Goal: Find contact information: Find contact information

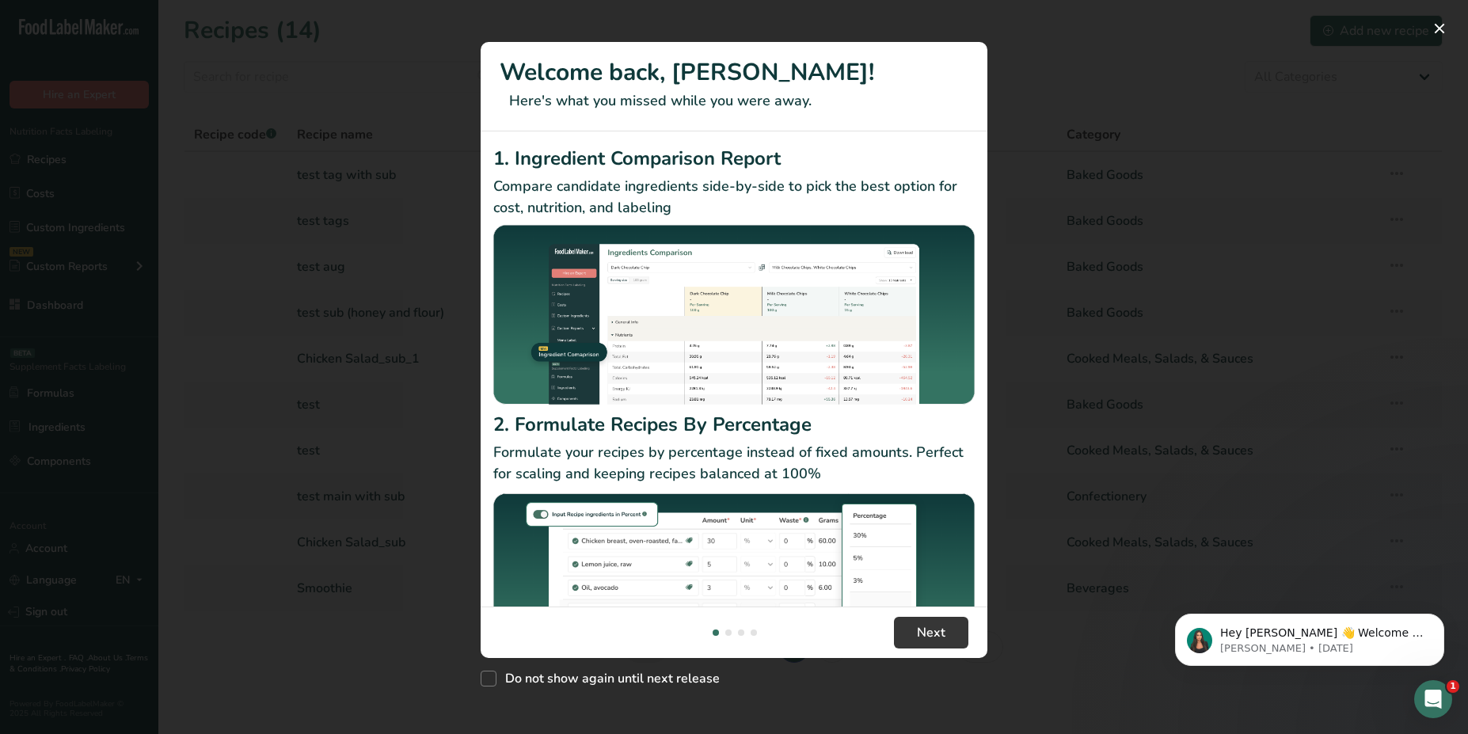
click at [462, 74] on div "New Features" at bounding box center [734, 367] width 1468 height 734
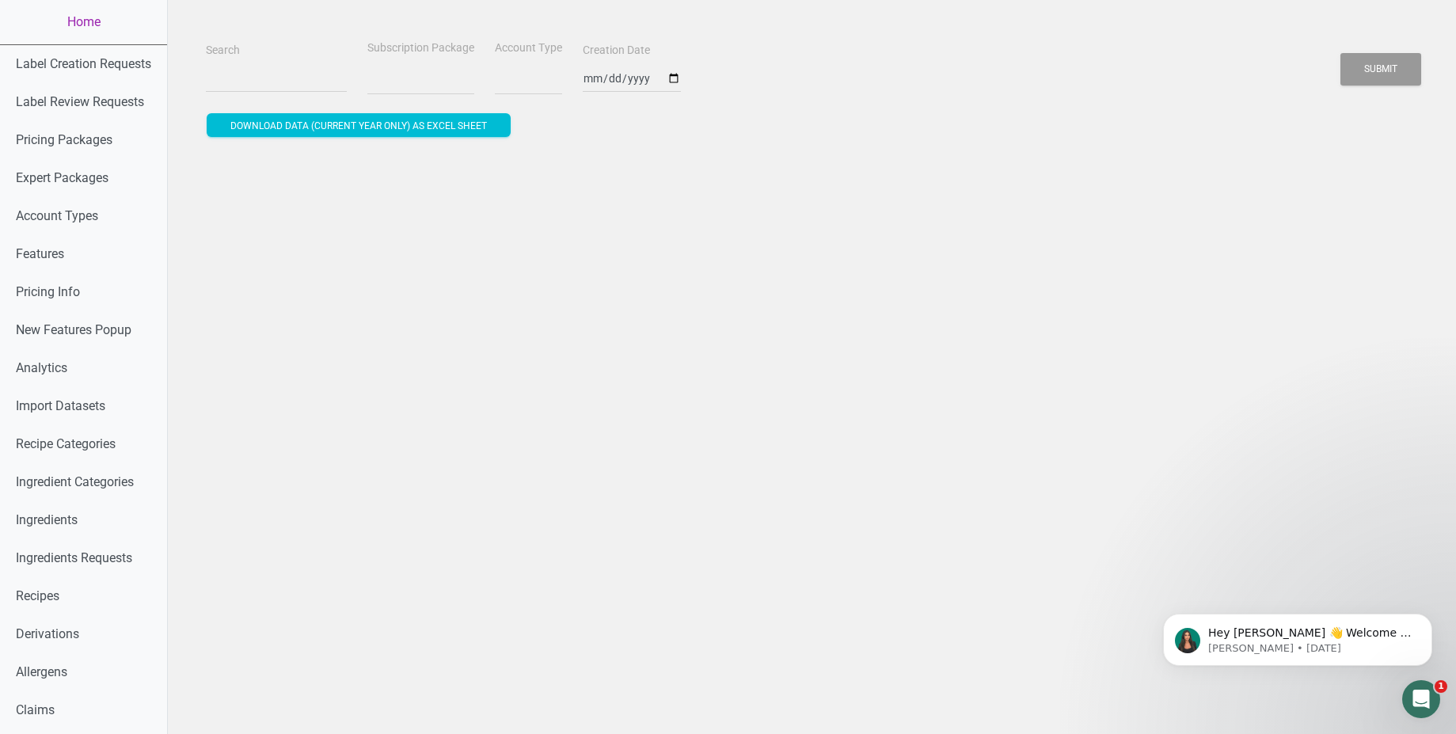
click at [260, 62] on div "Search" at bounding box center [276, 66] width 149 height 53
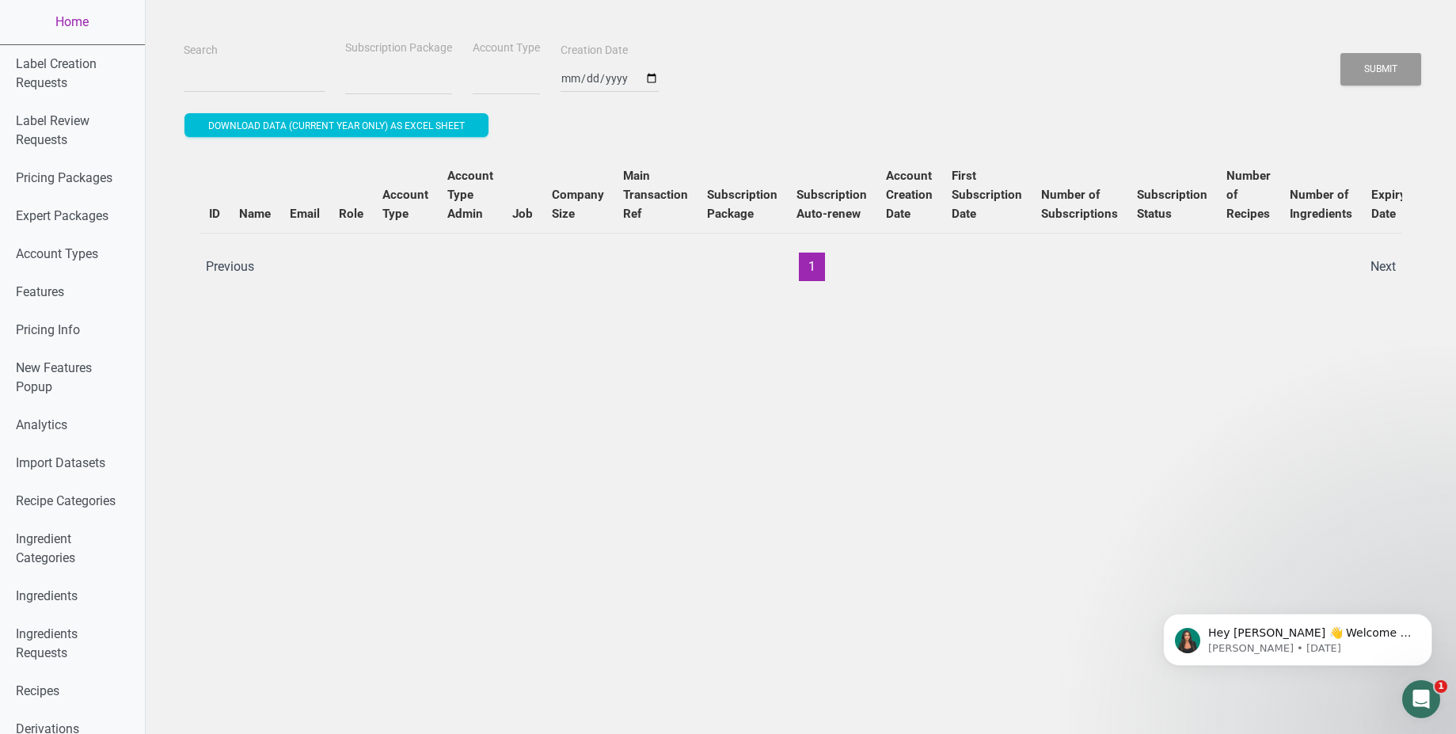
select select
click at [200, 68] on input "Search" at bounding box center [254, 78] width 141 height 29
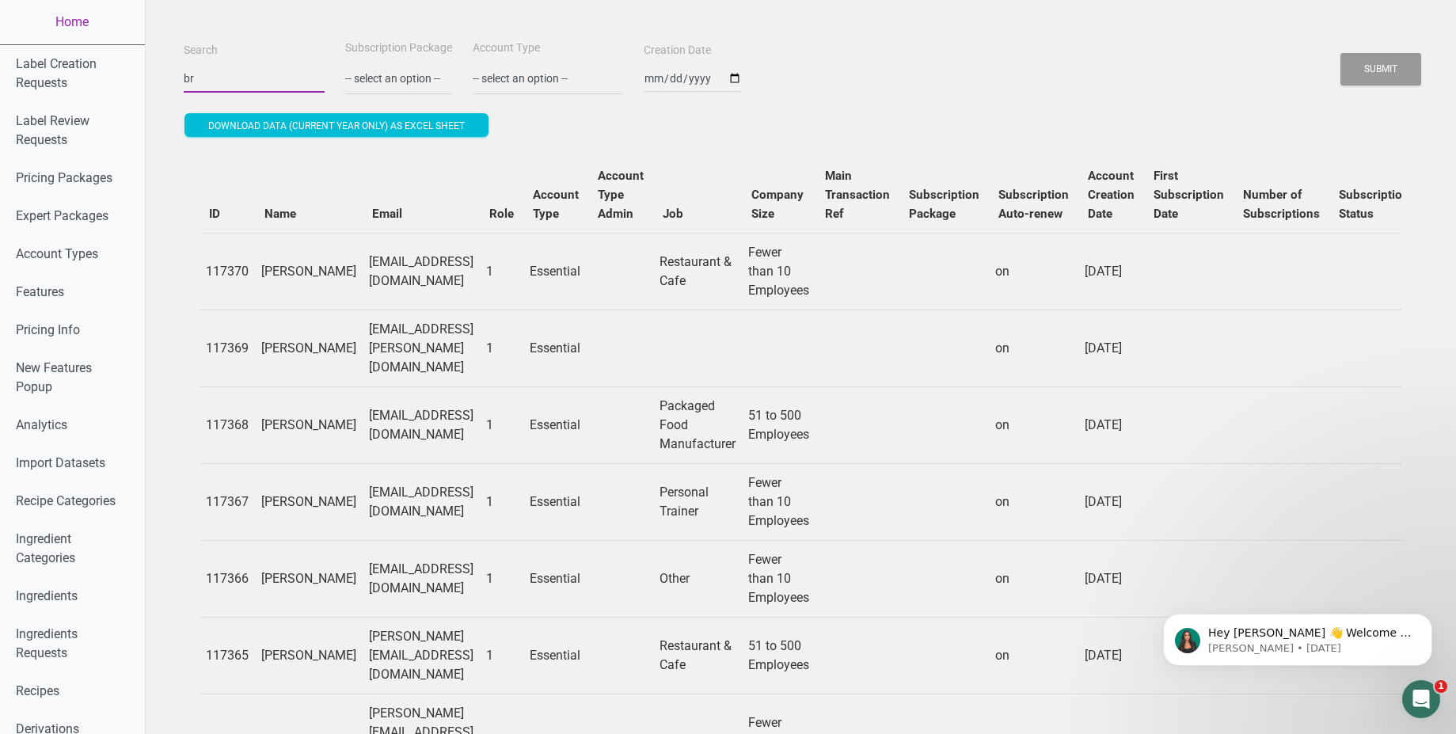
type input "bryanjohnson"
click at [1340, 53] on button "Submit" at bounding box center [1380, 69] width 81 height 32
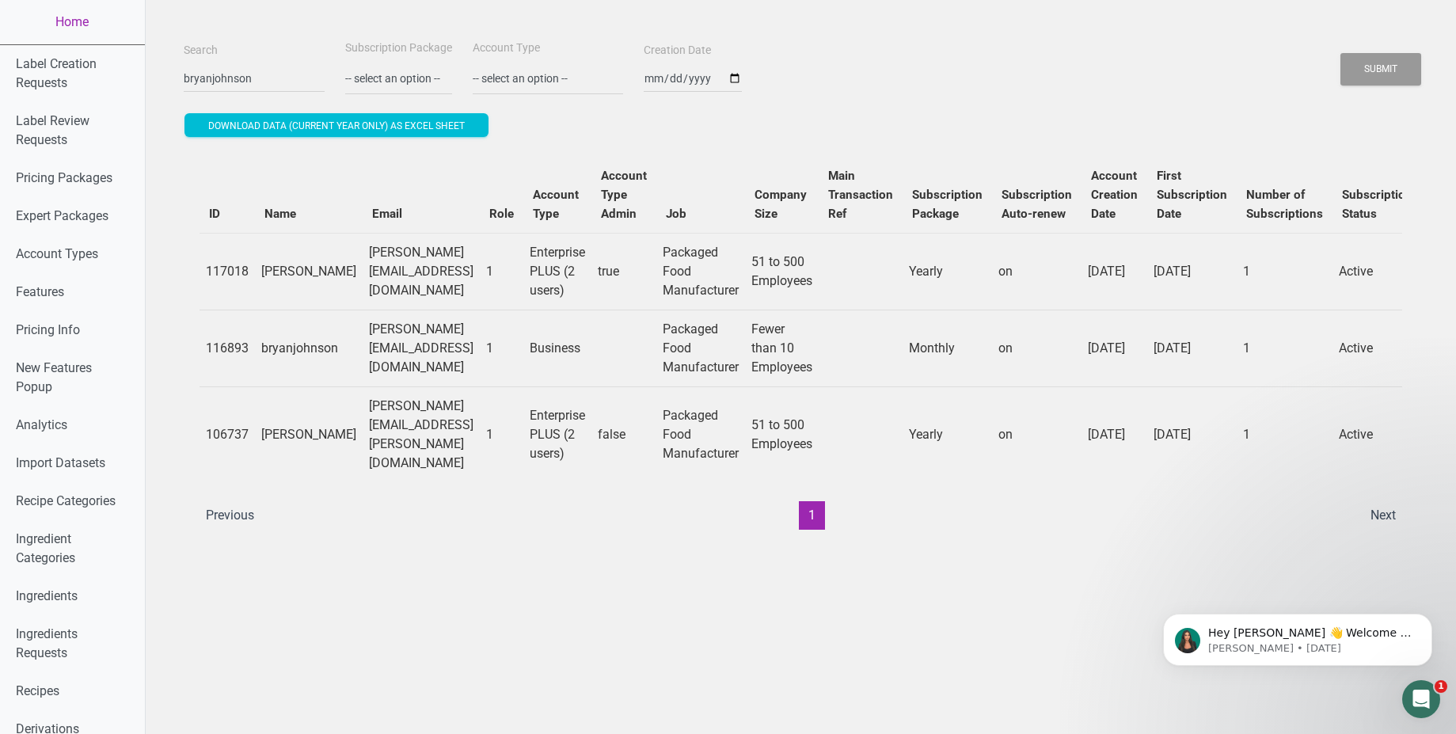
click at [441, 424] on td "tommy.burnett@bryanjohnson.com" at bounding box center [421, 434] width 117 height 96
copy td "tommy.burnett@bryanjohnson.com"
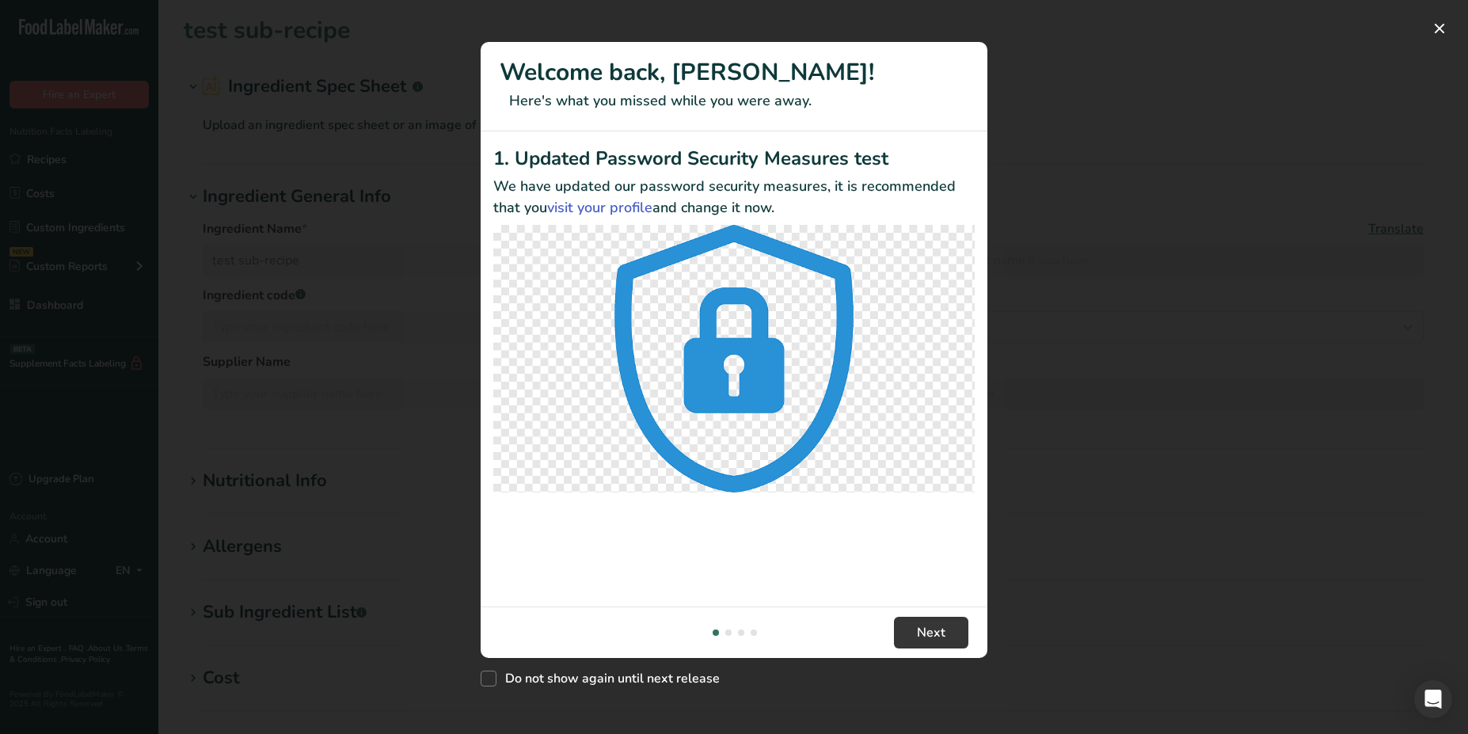
click at [437, 40] on div "New Features" at bounding box center [734, 367] width 1468 height 734
